Goal: Information Seeking & Learning: Check status

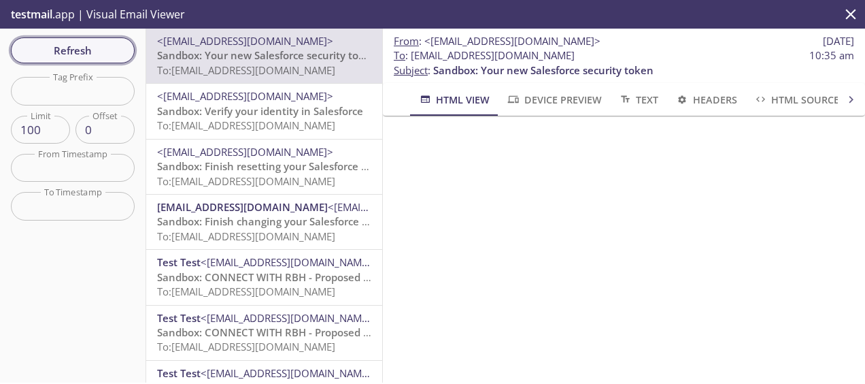
click at [86, 39] on button "Refresh" at bounding box center [73, 50] width 124 height 26
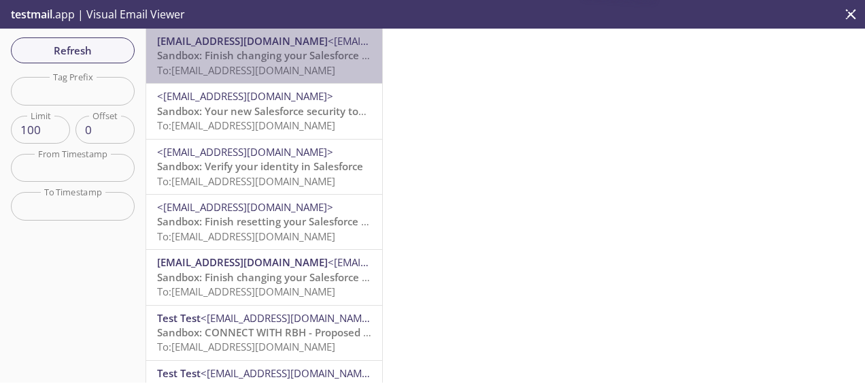
click at [303, 49] on span "Sandbox: Finish changing your Salesforce account’s email address" at bounding box center [318, 55] width 322 height 14
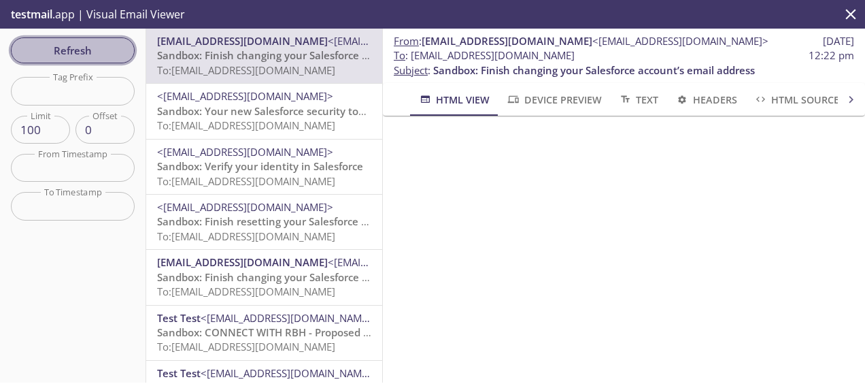
click at [109, 46] on span "Refresh" at bounding box center [73, 50] width 102 height 18
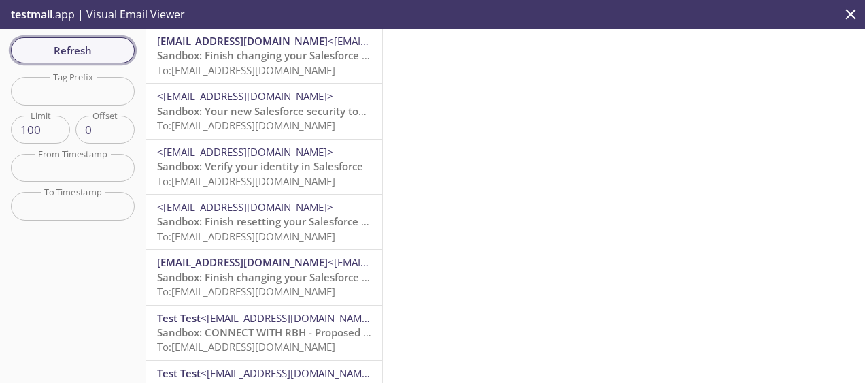
click at [106, 52] on span "Refresh" at bounding box center [73, 50] width 102 height 18
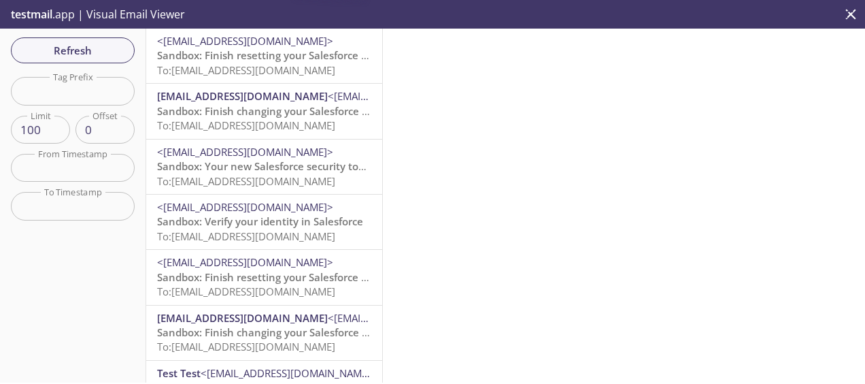
click at [273, 75] on span "To: [EMAIL_ADDRESS][DOMAIN_NAME]" at bounding box center [246, 70] width 178 height 14
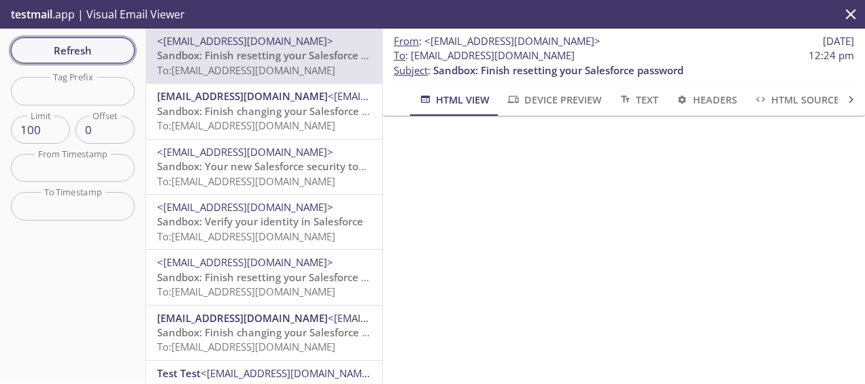
click at [73, 48] on span "Refresh" at bounding box center [73, 50] width 102 height 18
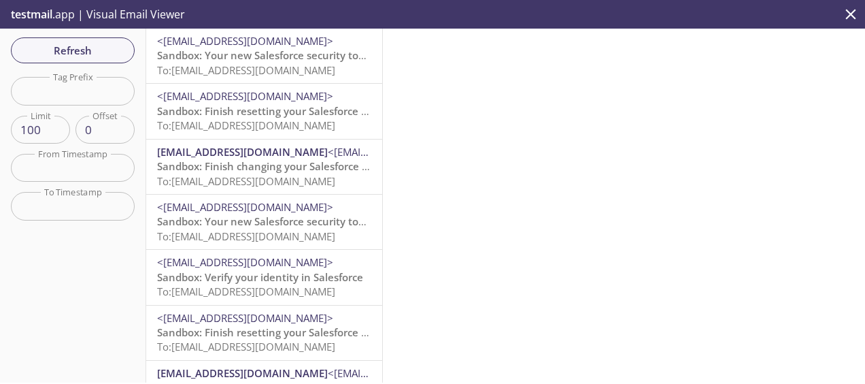
click at [273, 52] on span "Sandbox: Your new Salesforce security token" at bounding box center [267, 55] width 220 height 14
